Goal: Communication & Community: Ask a question

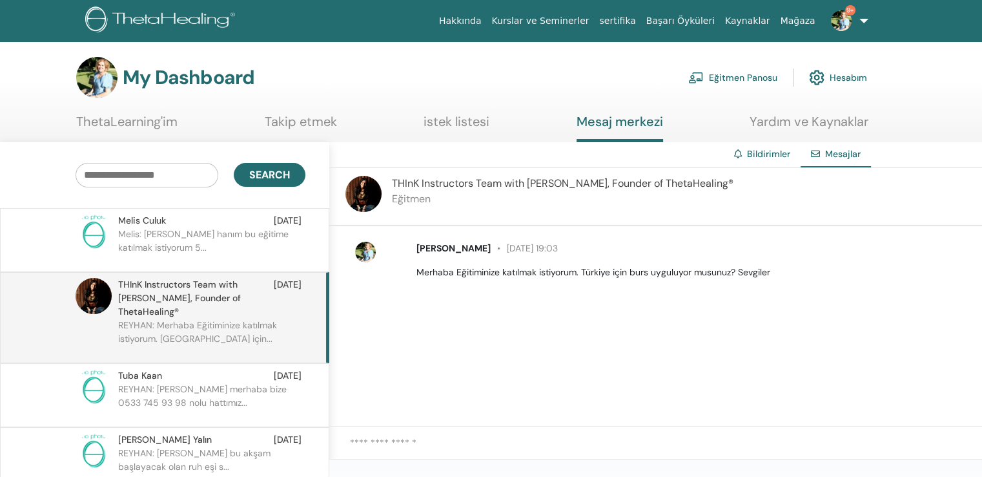
click at [180, 285] on span "THInK Instructors Team with [PERSON_NAME], Founder of ThetaHealing®" at bounding box center [196, 298] width 156 height 41
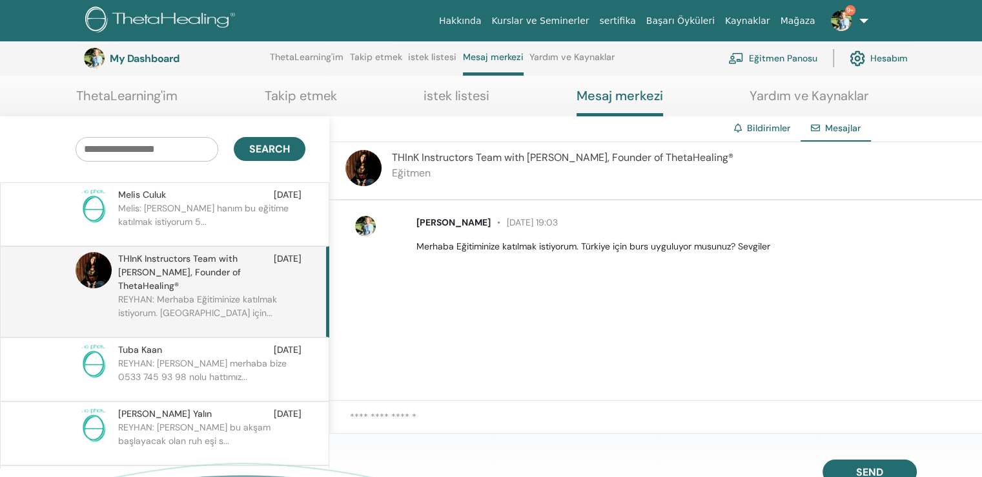
scroll to position [163, 0]
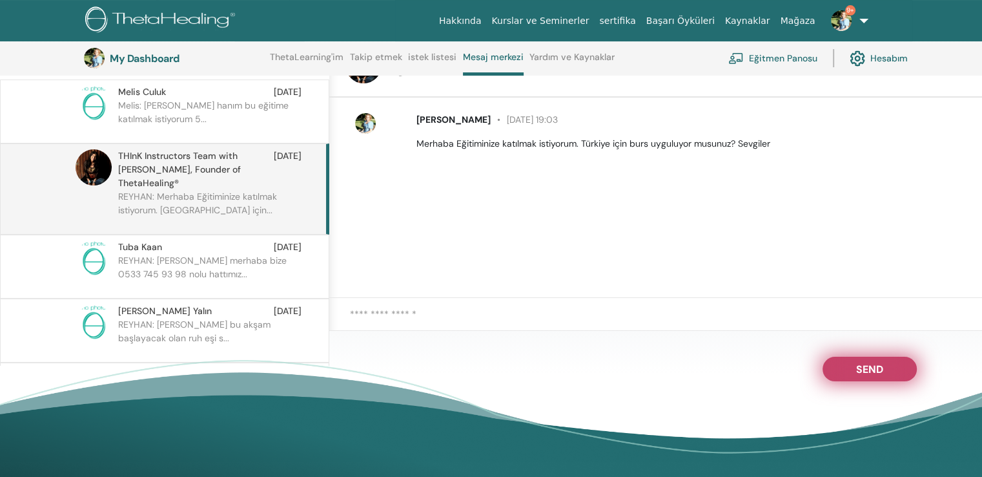
click at [874, 362] on span "Send" at bounding box center [869, 366] width 27 height 9
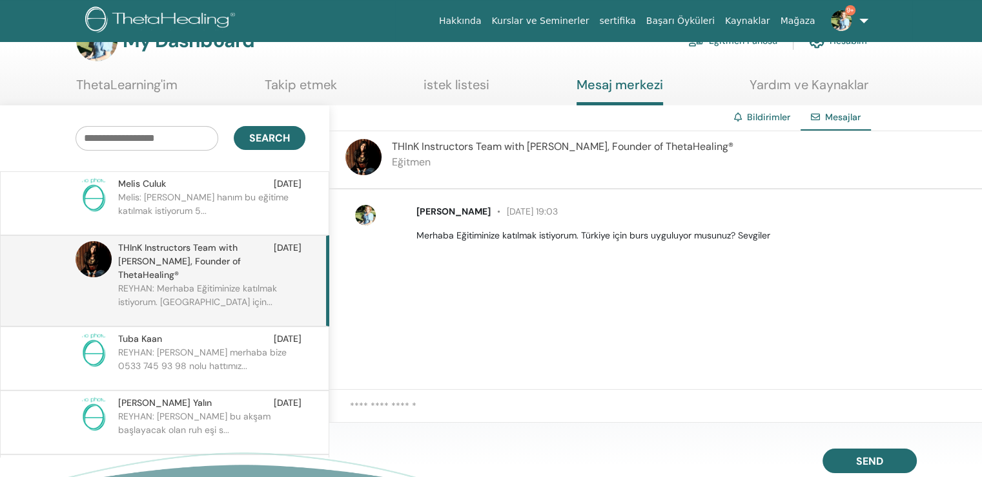
scroll to position [0, 0]
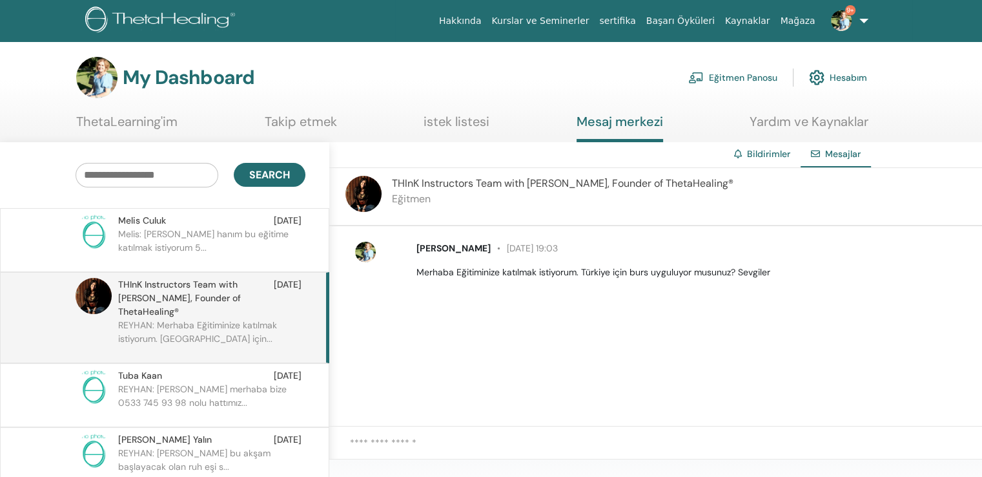
click at [232, 215] on div "Melis Culuk [DATE]" at bounding box center [209, 221] width 183 height 14
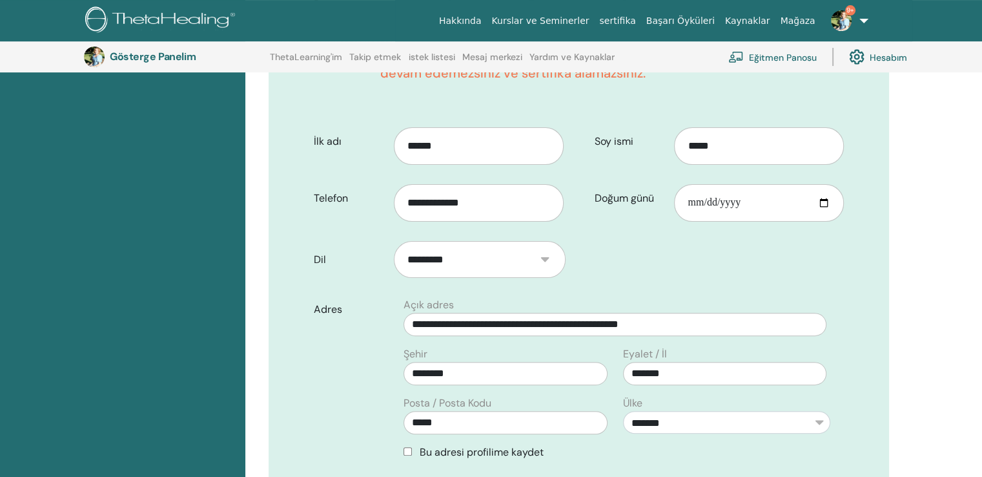
scroll to position [354, 0]
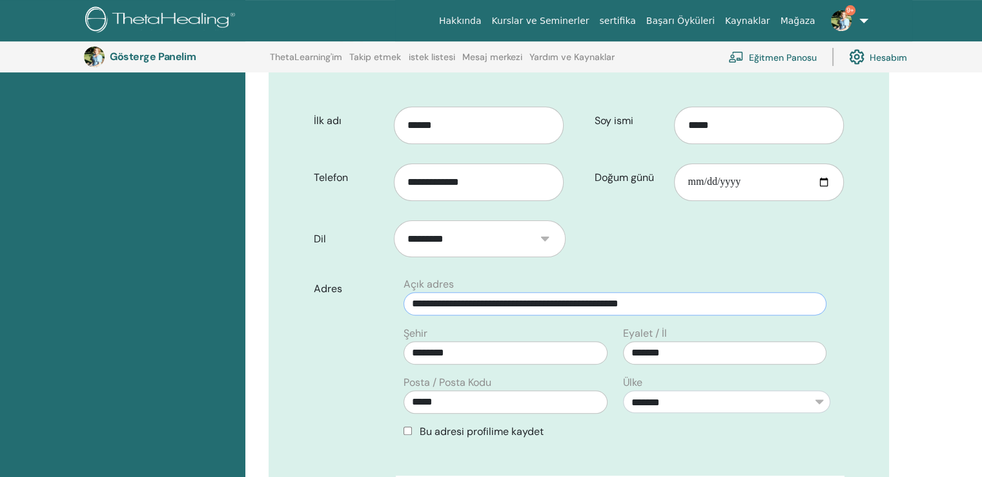
drag, startPoint x: 654, startPoint y: 284, endPoint x: 398, endPoint y: 281, distance: 256.4
click at [398, 281] on div "**********" at bounding box center [615, 295] width 439 height 39
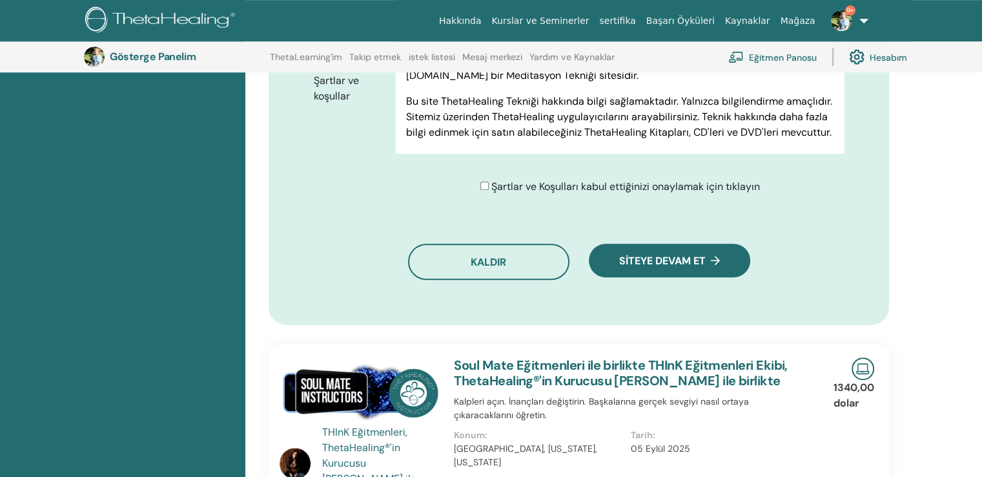
scroll to position [806, 0]
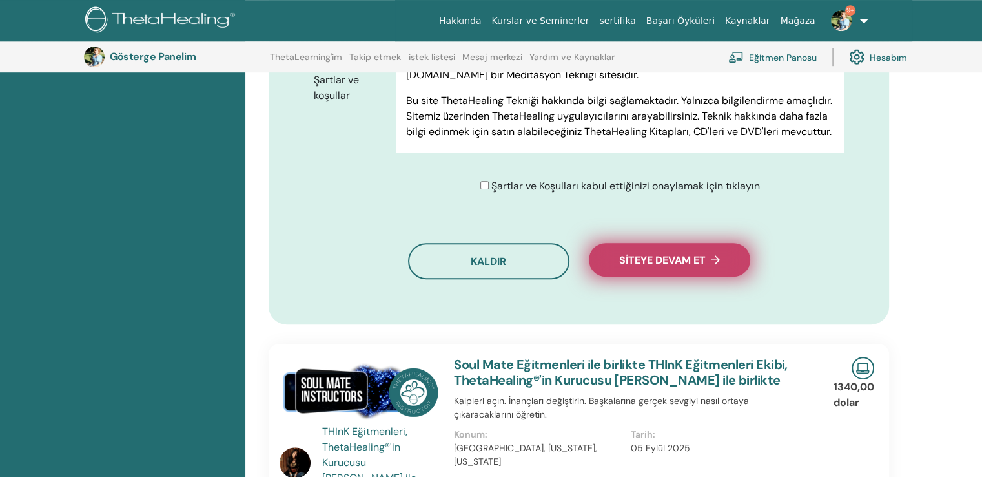
click at [672, 253] on font "Siteye devam et" at bounding box center [662, 260] width 87 height 14
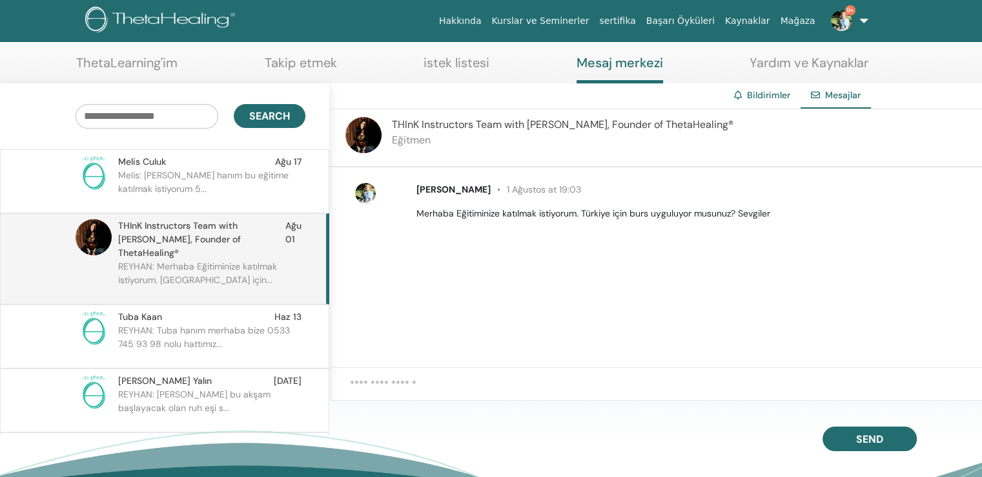
scroll to position [163, 0]
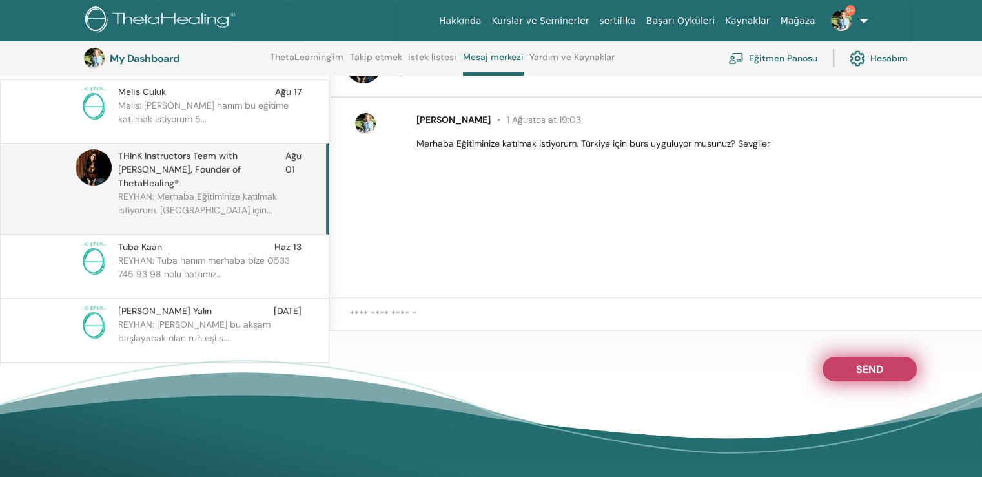
click at [871, 362] on span "Send" at bounding box center [869, 366] width 27 height 9
click at [869, 362] on span "Send" at bounding box center [869, 366] width 27 height 9
click at [385, 307] on textarea at bounding box center [666, 321] width 632 height 29
click at [870, 362] on span "Send" at bounding box center [869, 366] width 27 height 9
click at [785, 124] on div "REYHAN İLDAŞ 1 Ağustos at 19:03 Merhaba Eğitiminize katılmak istiyorum. Türkiye…" at bounding box center [692, 131] width 570 height 37
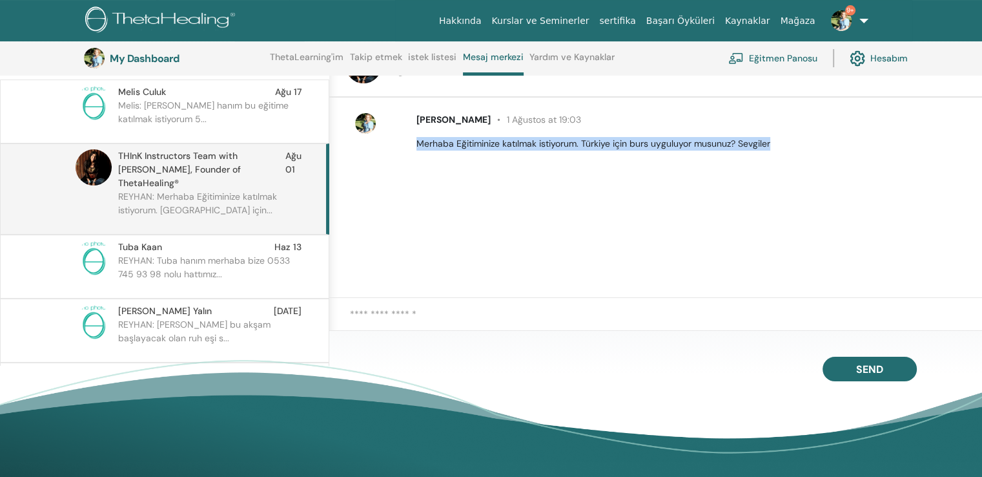
drag, startPoint x: 773, startPoint y: 134, endPoint x: 410, endPoint y: 139, distance: 363.0
click at [410, 139] on div "REYHAN İLDAŞ 1 Ağustos at 19:03 Merhaba Eğitiminize katılmak istiyorum. Türkiye…" at bounding box center [692, 131] width 570 height 37
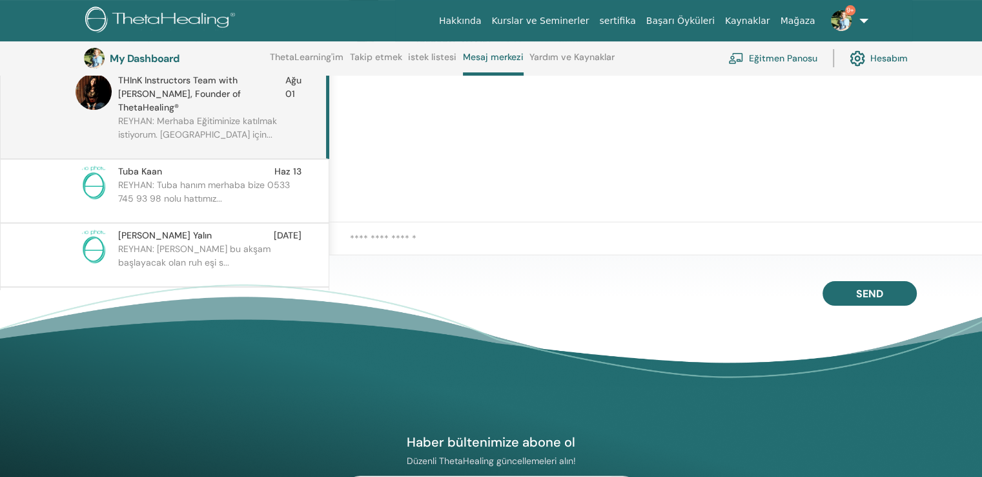
scroll to position [292, 0]
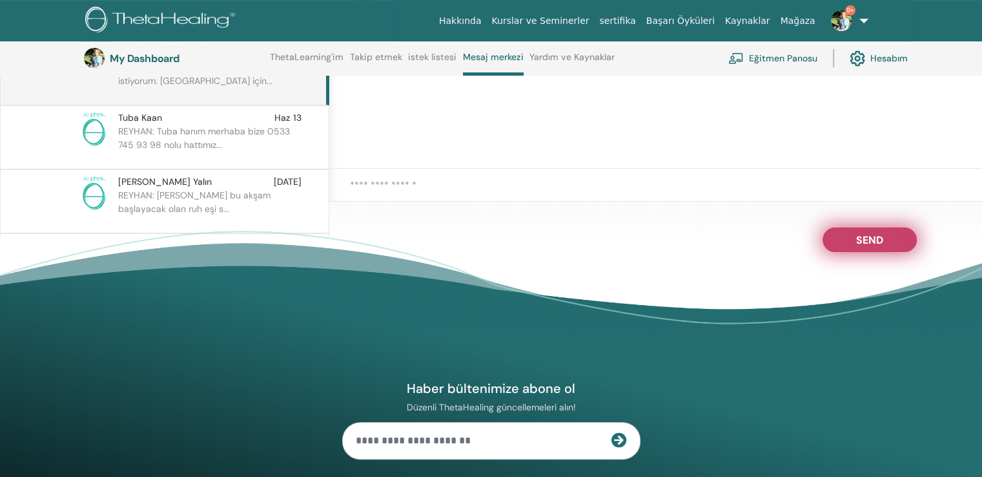
click at [847, 234] on button "Send" at bounding box center [870, 239] width 94 height 25
